Goal: Information Seeking & Learning: Learn about a topic

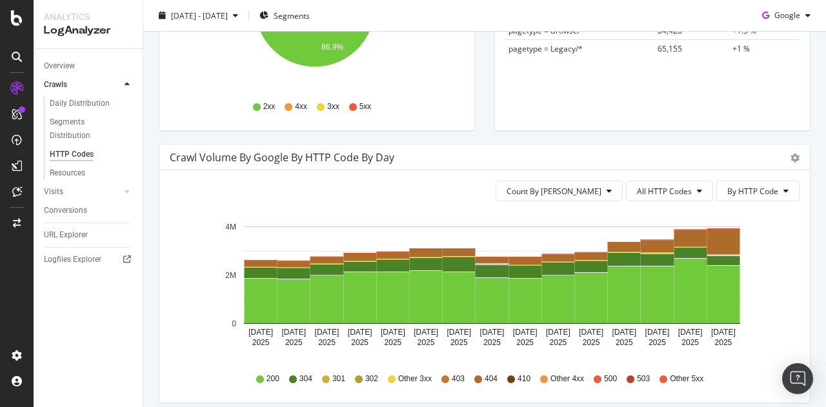
scroll to position [323, 0]
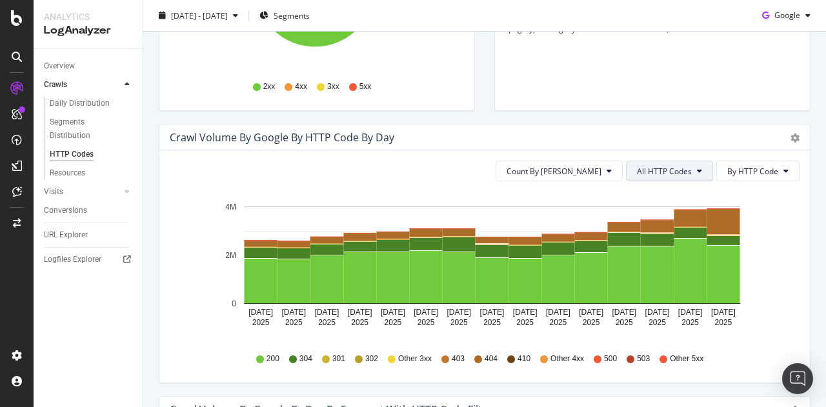
click at [646, 168] on span "All HTTP Codes" at bounding box center [664, 171] width 55 height 11
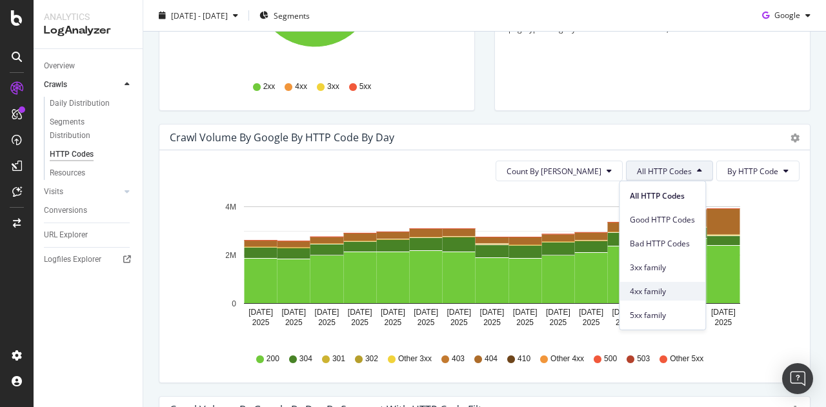
click at [666, 291] on span "4xx family" at bounding box center [662, 292] width 65 height 12
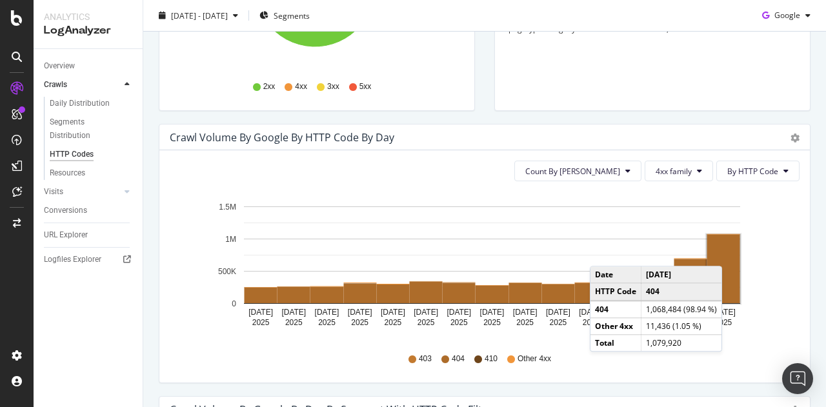
click at [726, 252] on rect "A chart." at bounding box center [724, 269] width 33 height 68
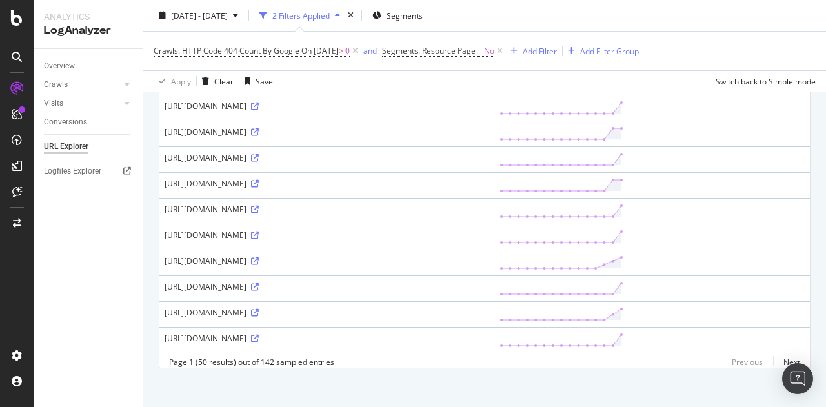
scroll to position [1171, 0]
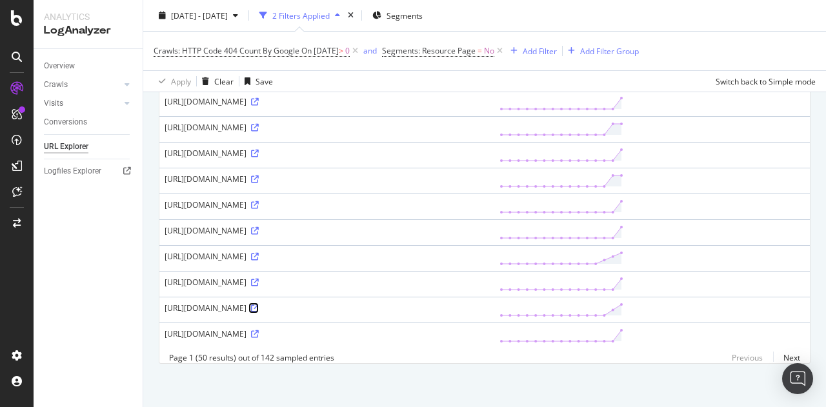
click at [259, 305] on icon at bounding box center [255, 309] width 8 height 8
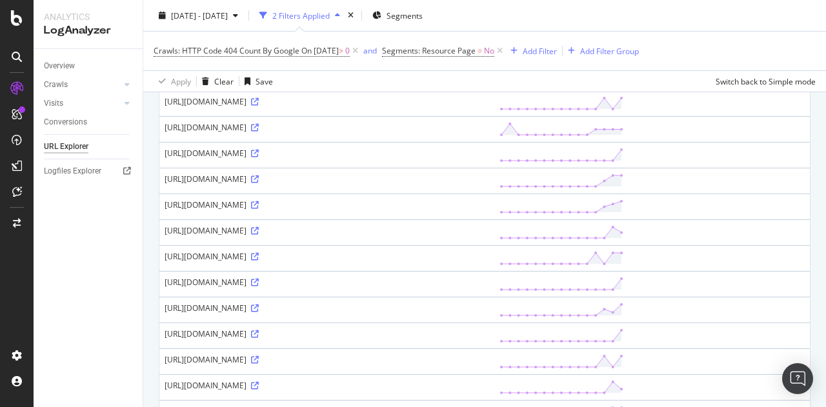
scroll to position [0, 0]
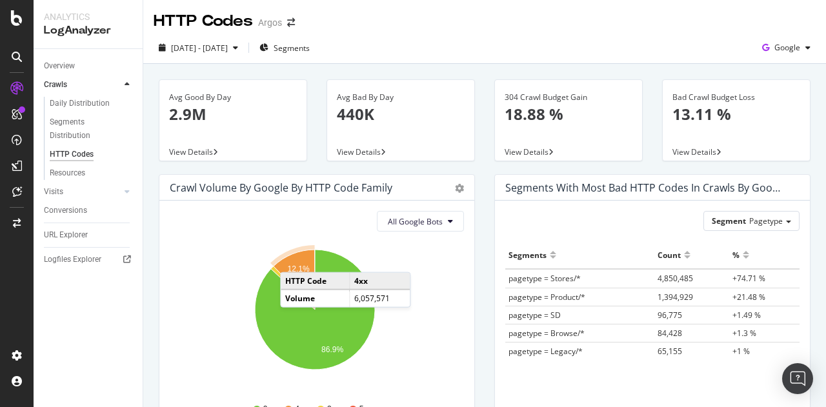
click at [293, 259] on icon "A chart." at bounding box center [294, 280] width 41 height 60
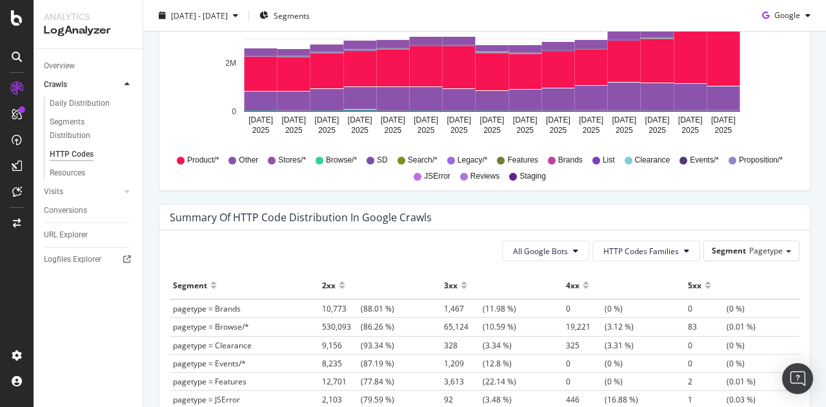
scroll to position [732, 0]
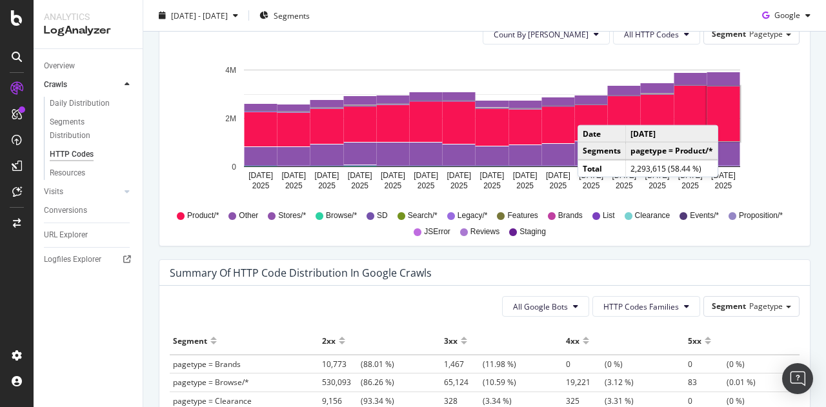
click at [722, 111] on rect "A chart." at bounding box center [724, 114] width 33 height 55
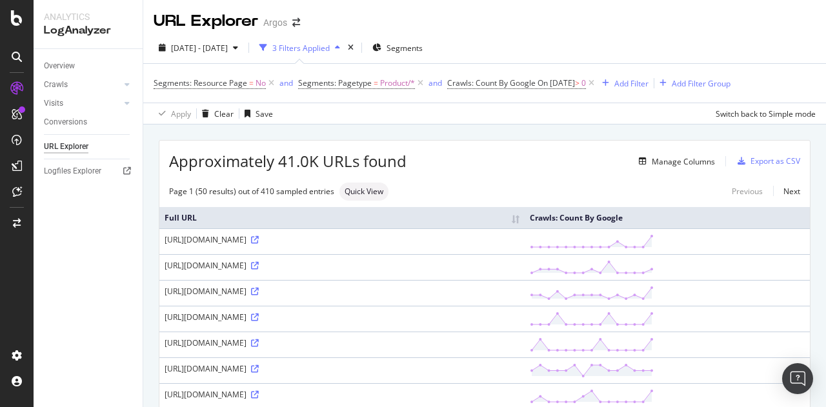
scroll to position [356, 0]
